Goal: Find specific page/section: Find specific page/section

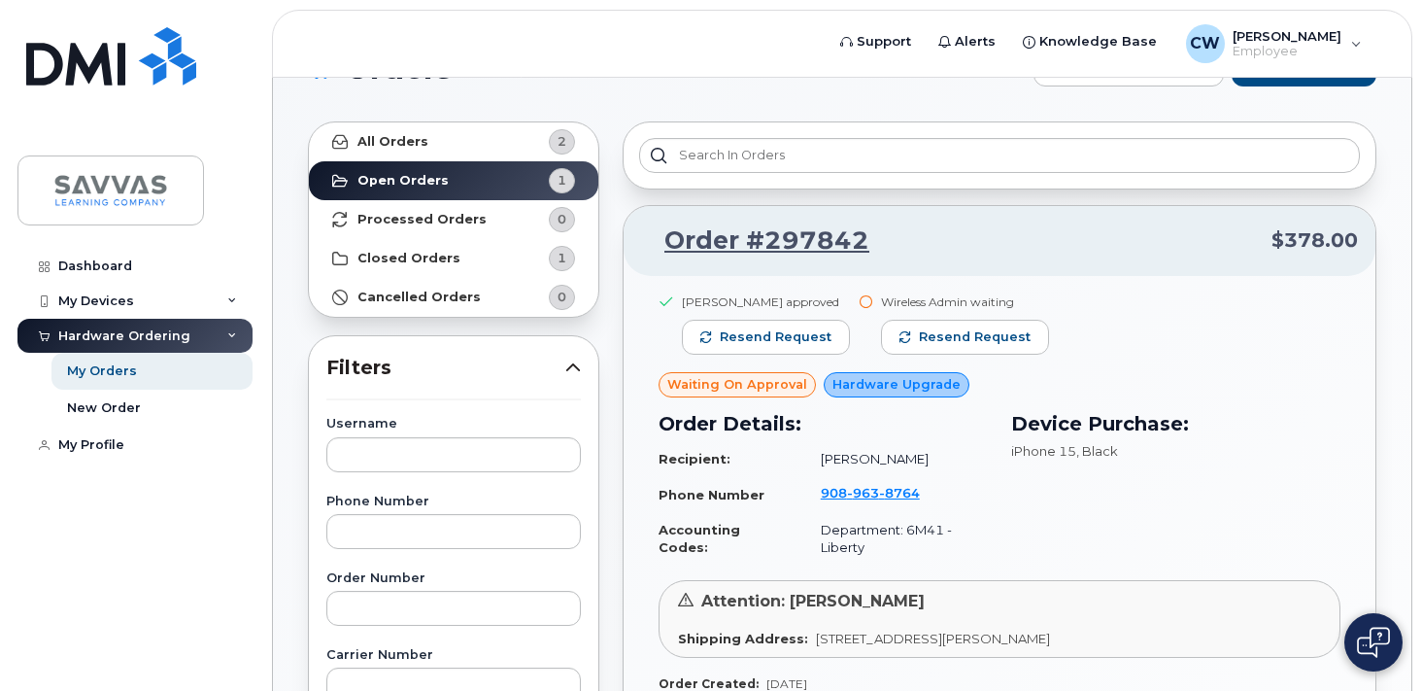
scroll to position [63, 0]
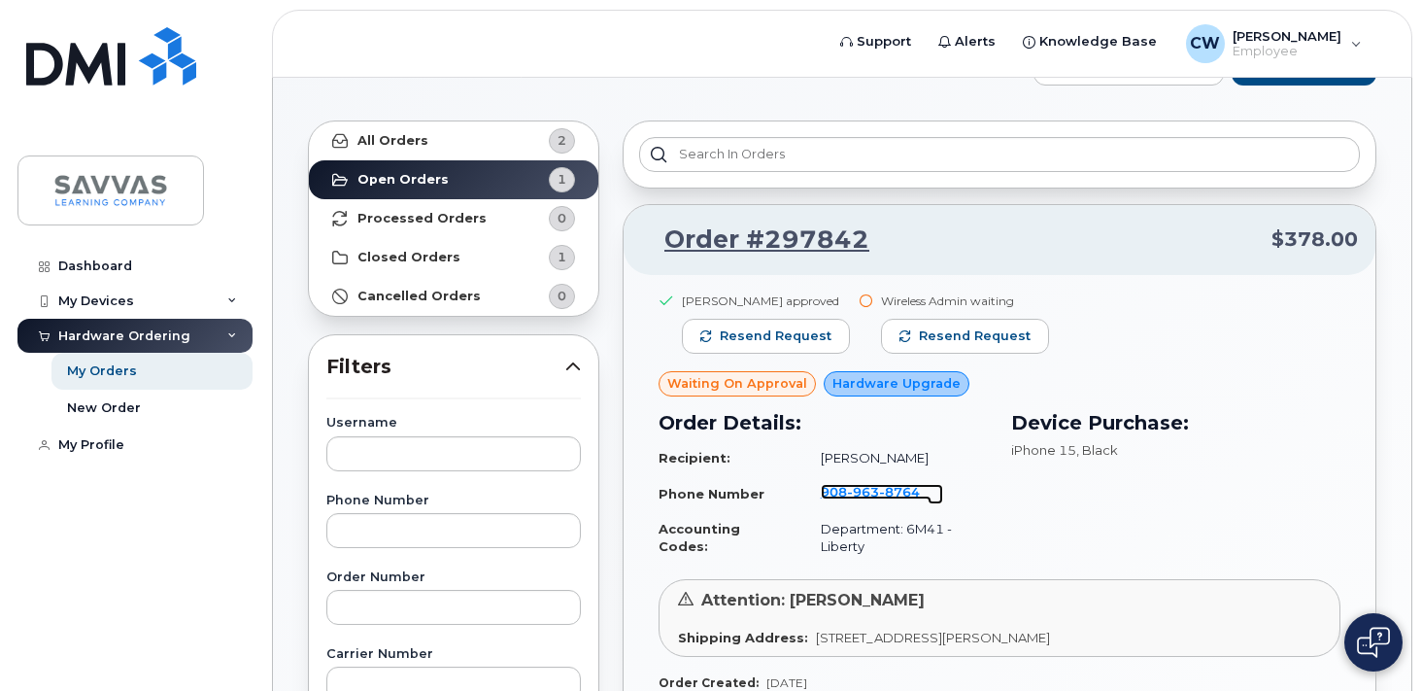
click at [869, 493] on span "963" at bounding box center [863, 492] width 32 height 16
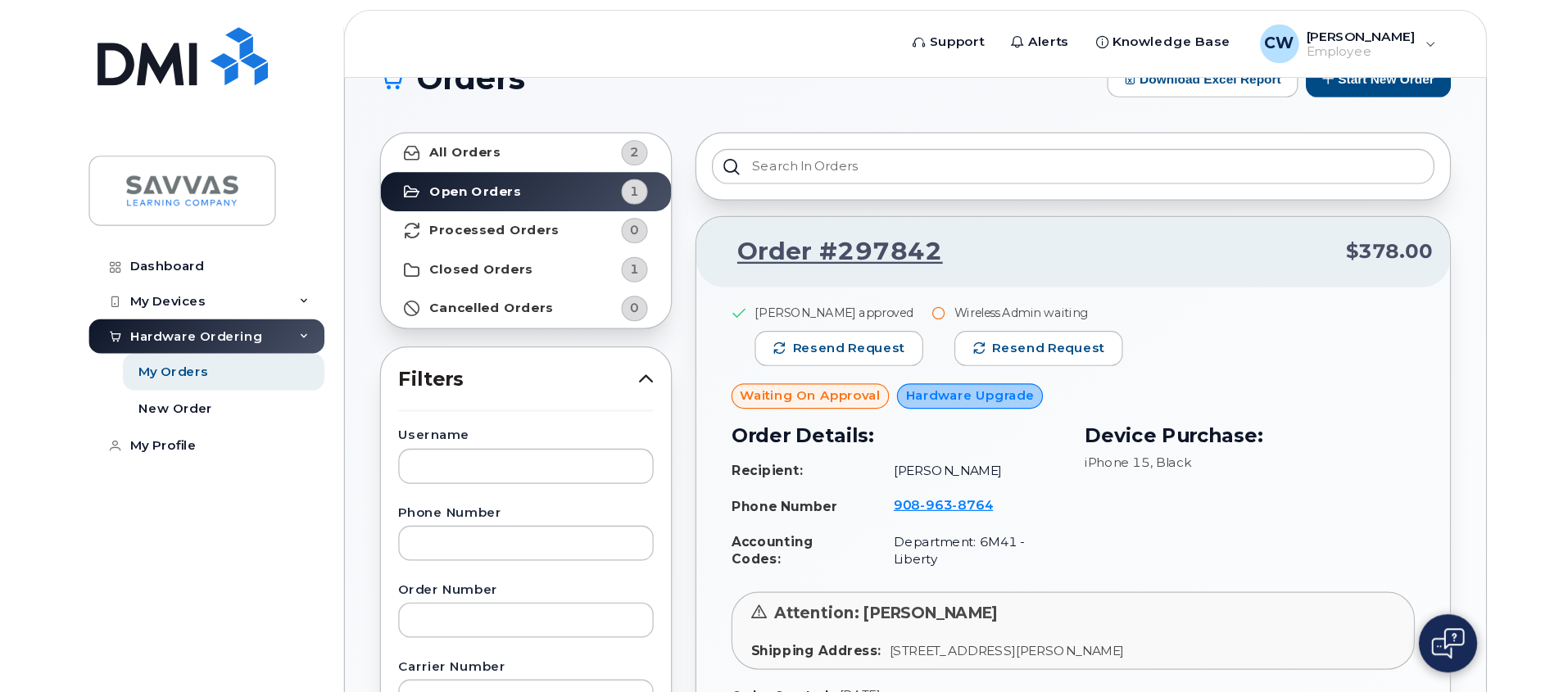
scroll to position [44, 0]
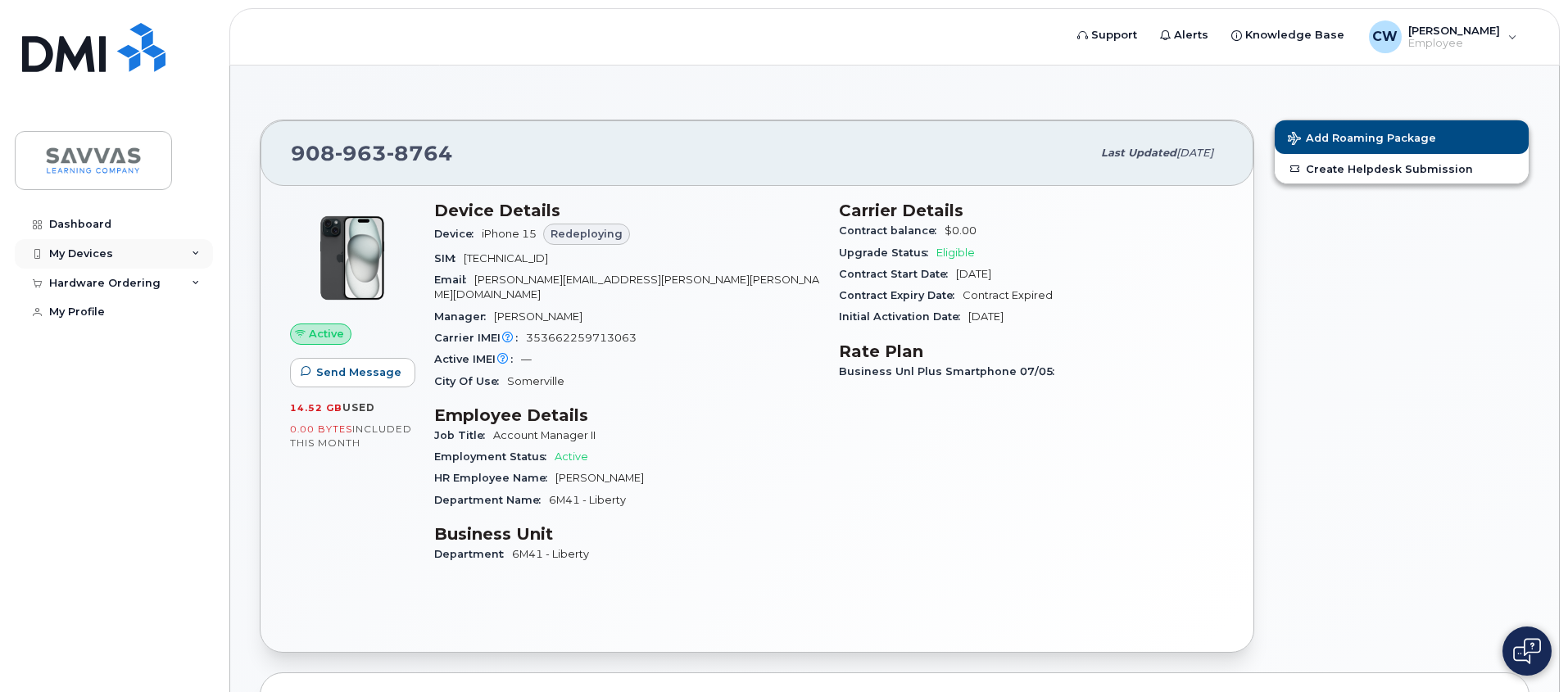
click at [190, 249] on div "My Devices" at bounding box center [113, 254] width 198 height 30
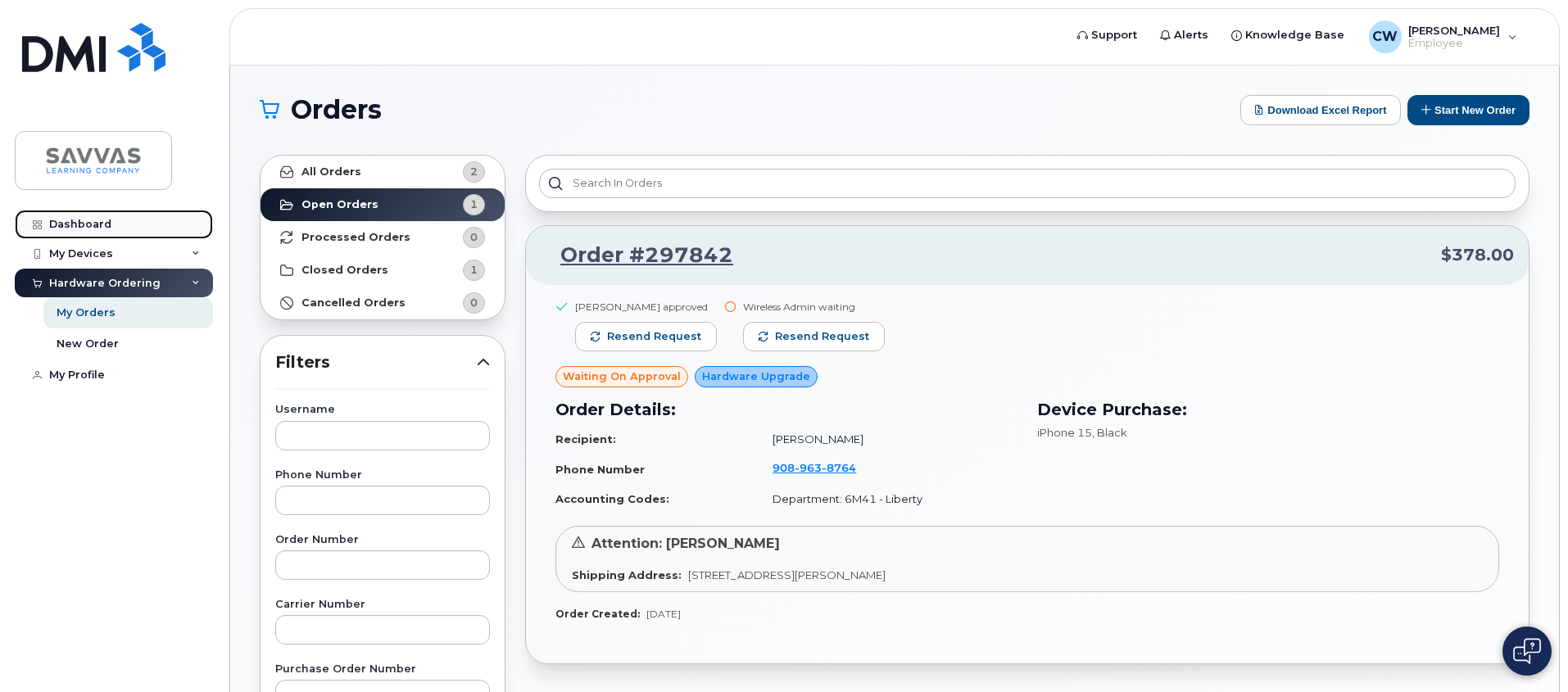
click at [164, 222] on link "Dashboard" at bounding box center [113, 224] width 198 height 30
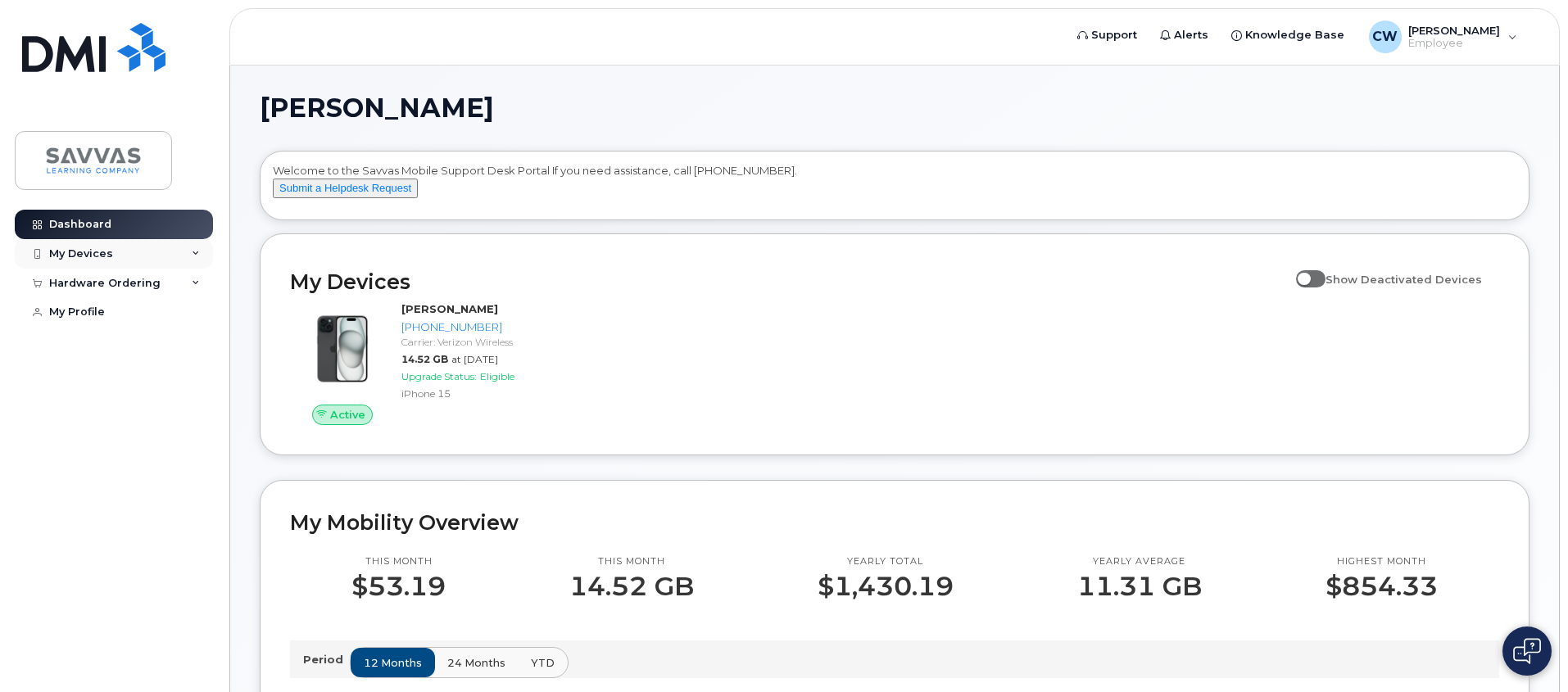
click at [191, 252] on icon at bounding box center [196, 254] width 8 height 8
click at [178, 254] on div "My Devices" at bounding box center [113, 254] width 198 height 30
click at [195, 376] on icon at bounding box center [196, 372] width 8 height 8
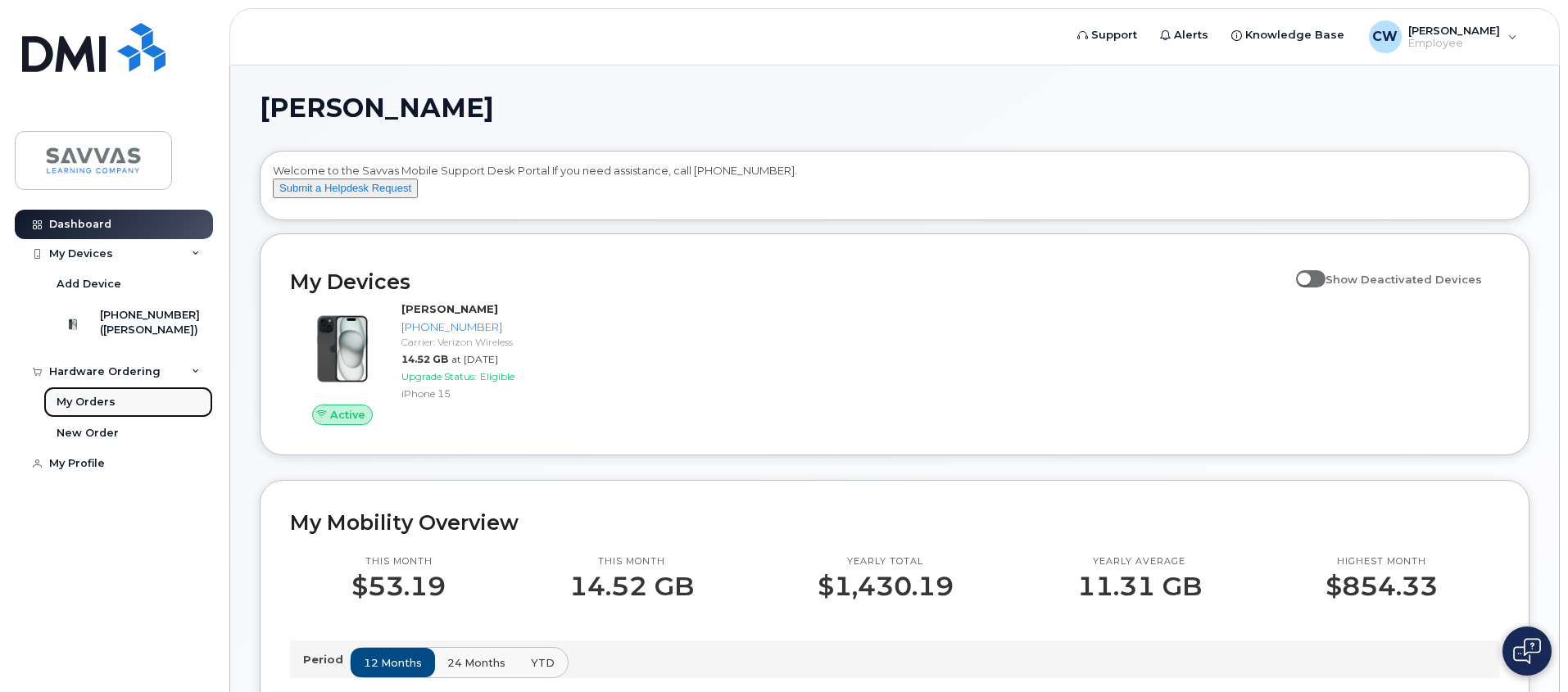
click at [134, 406] on link "My Orders" at bounding box center [127, 402] width 169 height 31
